Goal: Task Accomplishment & Management: Manage account settings

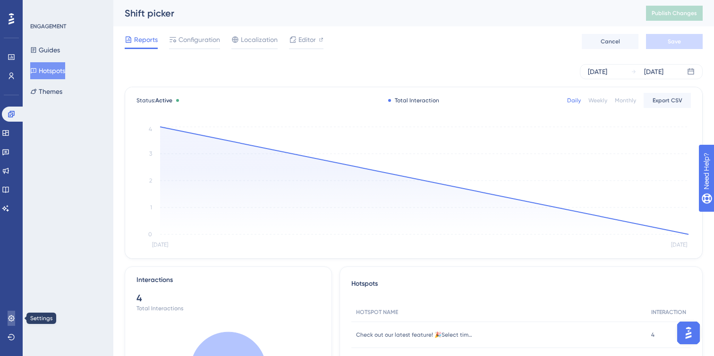
click at [10, 321] on icon at bounding box center [11, 318] width 6 height 6
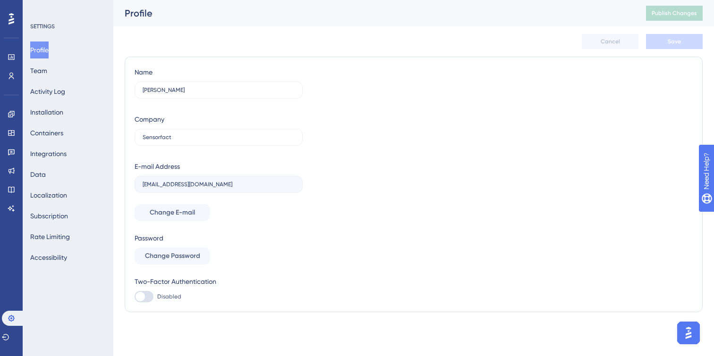
click at [60, 71] on div "Profile Team Activity Log Installation Containers Integrations Data Localizatio…" at bounding box center [68, 154] width 76 height 225
click at [42, 71] on button "Team" at bounding box center [38, 70] width 17 height 17
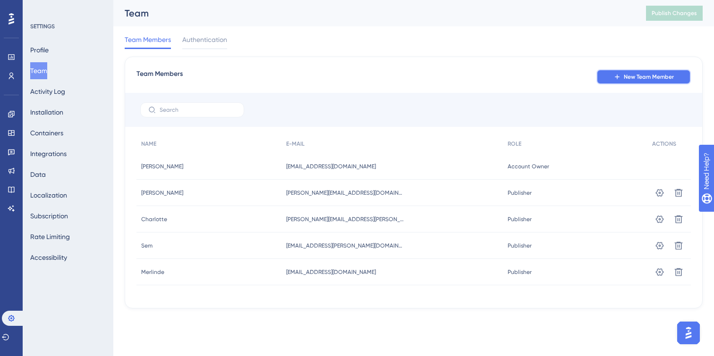
click at [655, 76] on span "New Team Member" at bounding box center [648, 77] width 50 height 8
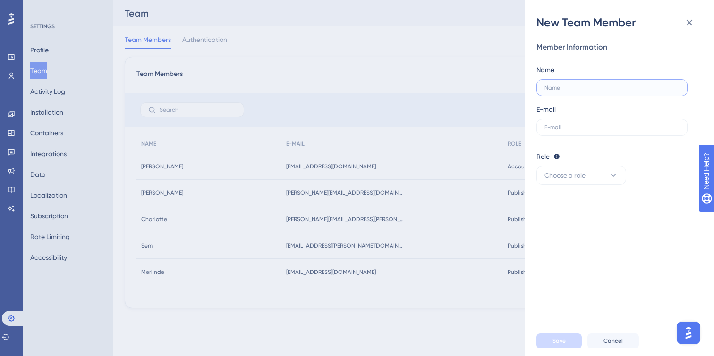
click at [590, 85] on input "text" at bounding box center [611, 87] width 135 height 7
type input "Frouke"
click at [581, 128] on input "text" at bounding box center [611, 127] width 135 height 7
paste input "[EMAIL_ADDRESS][DOMAIN_NAME]"
type input "[EMAIL_ADDRESS][DOMAIN_NAME]"
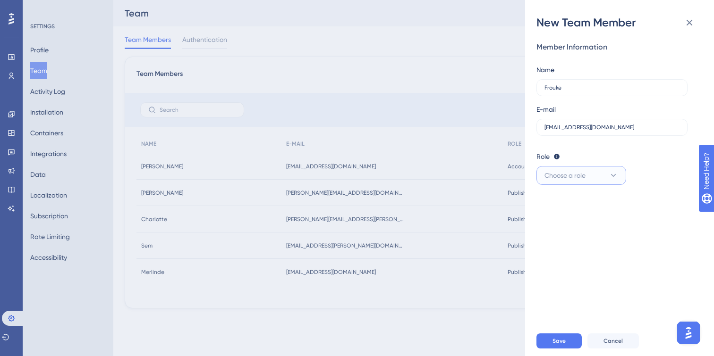
click at [576, 169] on button "Choose a role" at bounding box center [581, 175] width 90 height 19
click at [576, 221] on span "Publisher" at bounding box center [563, 223] width 27 height 11
click at [569, 344] on button "Save" at bounding box center [558, 341] width 45 height 15
